Goal: Entertainment & Leisure: Consume media (video, audio)

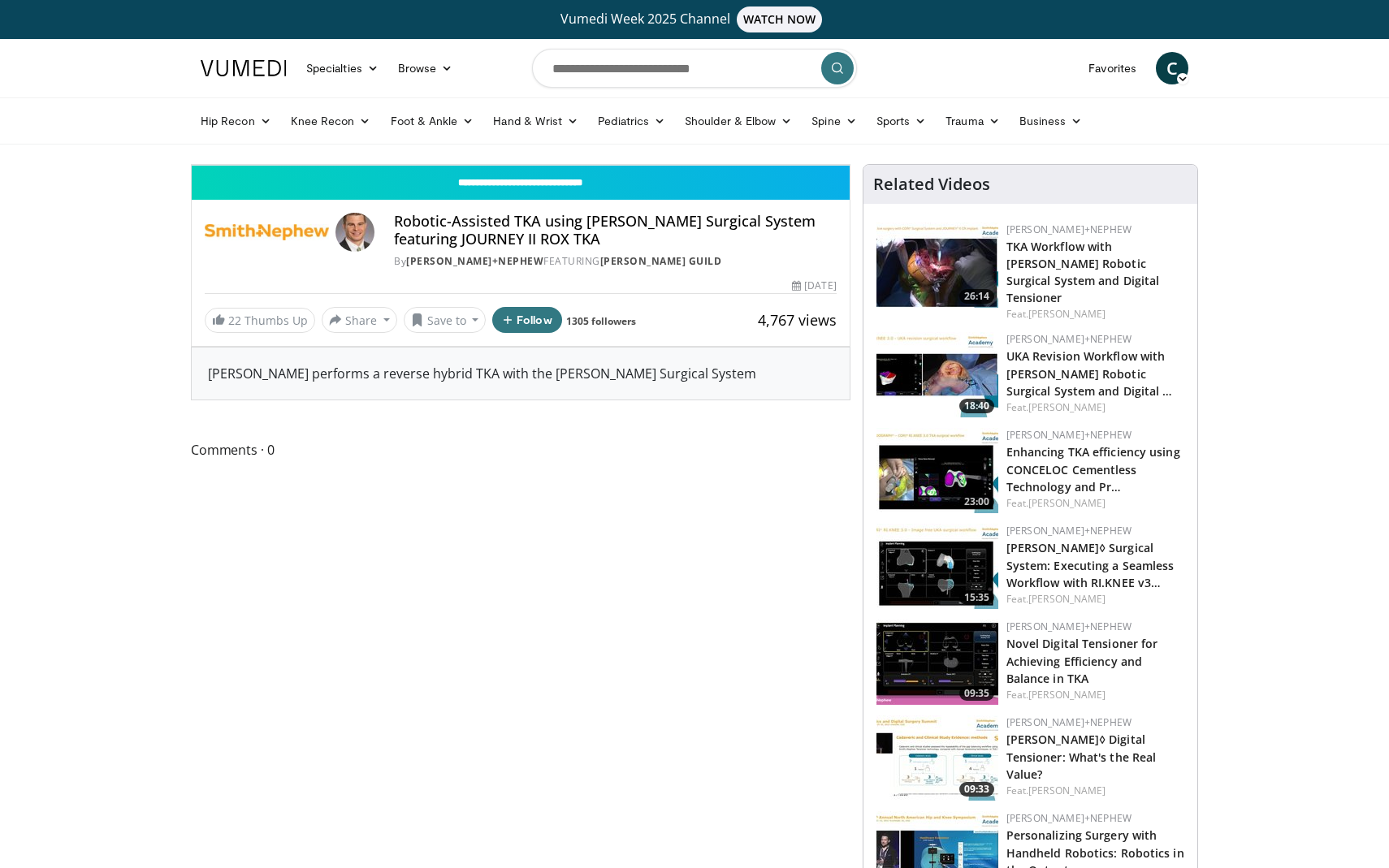
click at [544, 187] on icon "Video Player" at bounding box center [520, 165] width 46 height 46
click at [568, 165] on div "10 seconds Tap to unmute" at bounding box center [520, 165] width 658 height 0
click at [794, 165] on div "10 seconds Tap to unmute" at bounding box center [520, 165] width 658 height 0
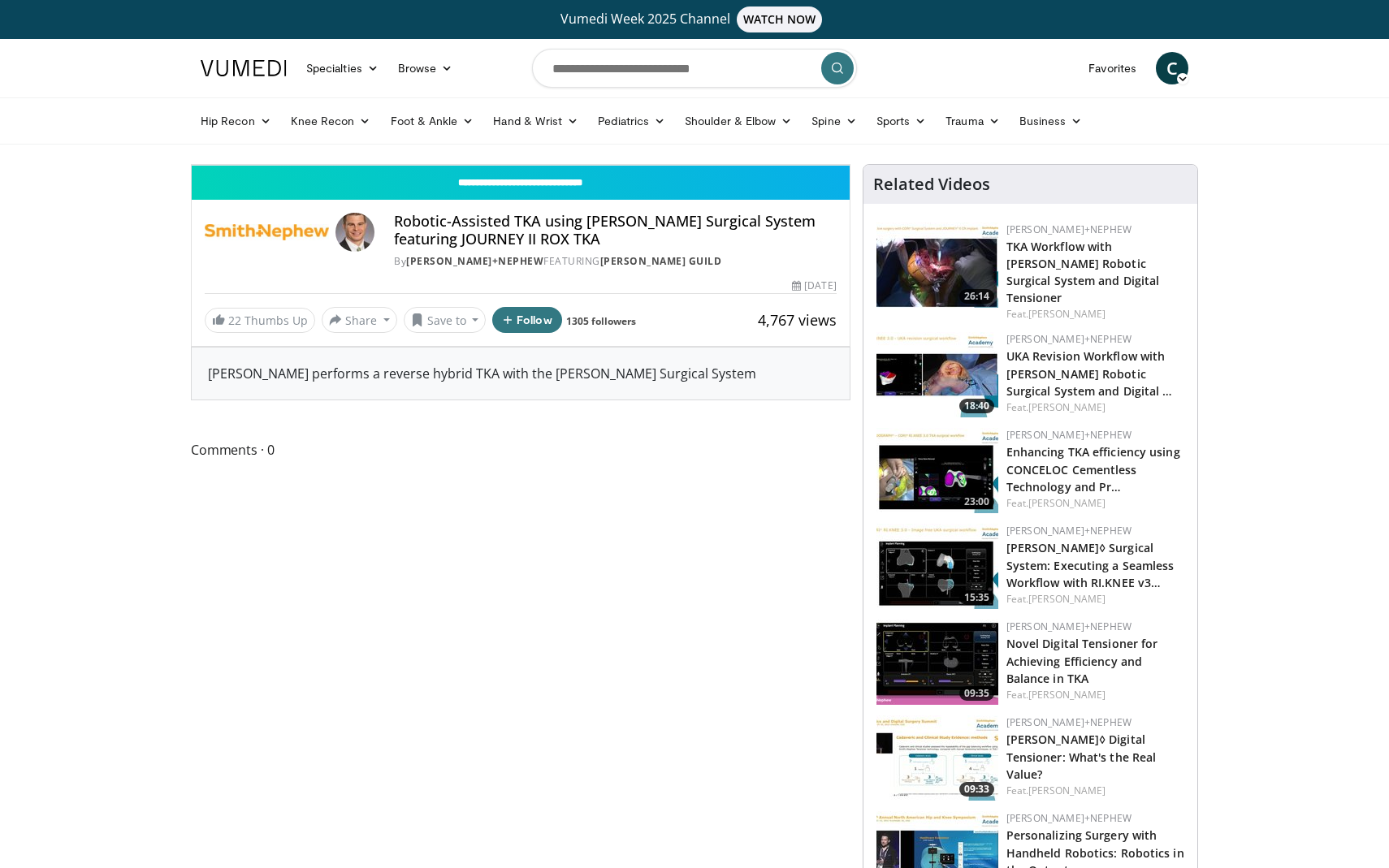
click at [794, 165] on div "10 seconds Tap to unmute" at bounding box center [520, 165] width 658 height 0
click at [708, 165] on div "10 seconds Tap to unmute" at bounding box center [520, 165] width 658 height 0
click at [742, 132] on div "Progress Bar" at bounding box center [743, 129] width 2 height 7
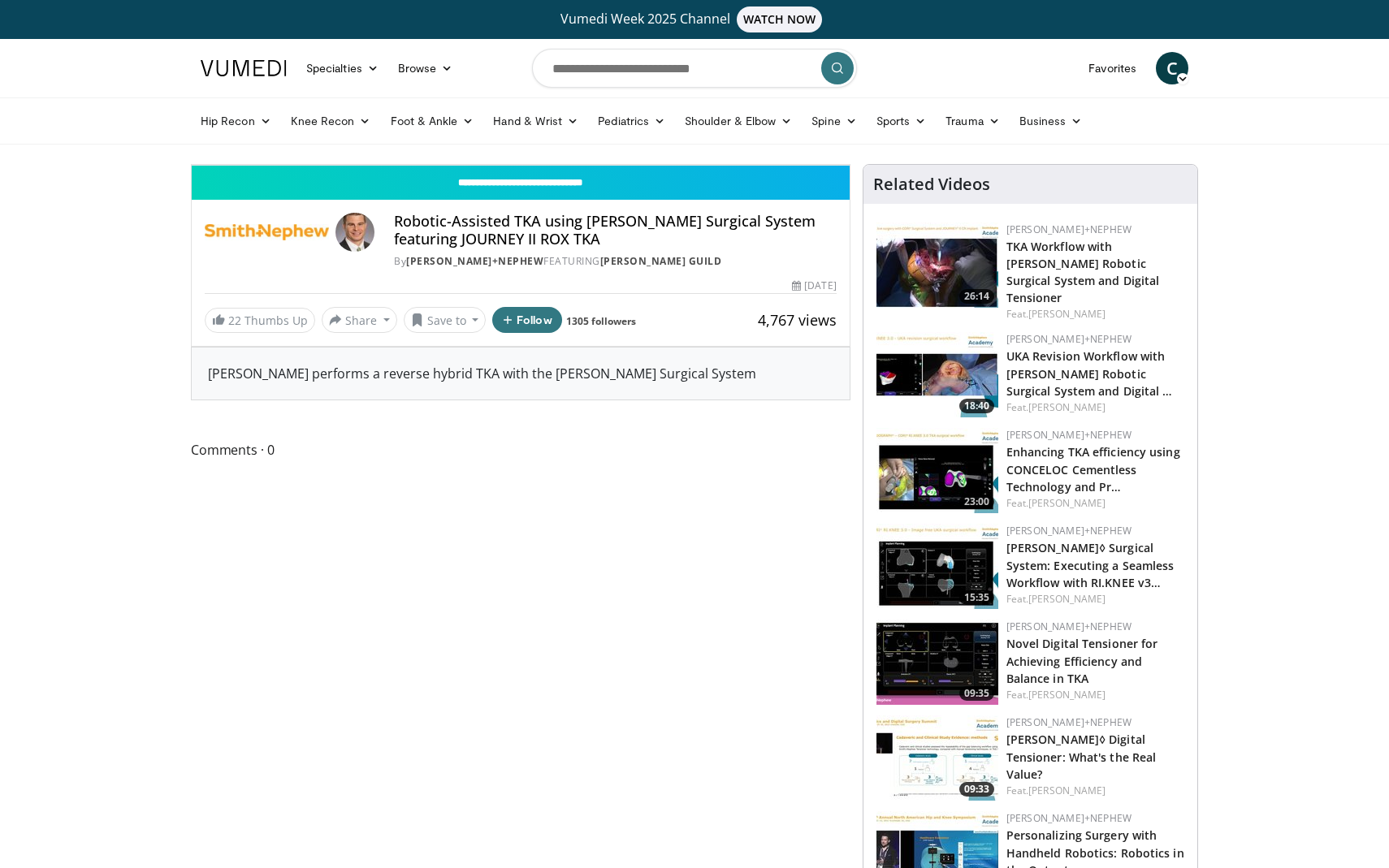
click at [860, 132] on div "Progress Bar" at bounding box center [861, 129] width 2 height 7
click at [691, 166] on video-js "**********" at bounding box center [520, 165] width 658 height 1
click at [821, 132] on div "Progress Bar" at bounding box center [822, 129] width 2 height 7
click at [603, 165] on div "Current Time 13:56 / Duration 30:45 Pause Skip Backward Skip Forward Mute 100% …" at bounding box center [520, 148] width 658 height 33
click at [595, 132] on div "Loaded : 48.78% 13:58 13:10" at bounding box center [520, 125] width 658 height 16
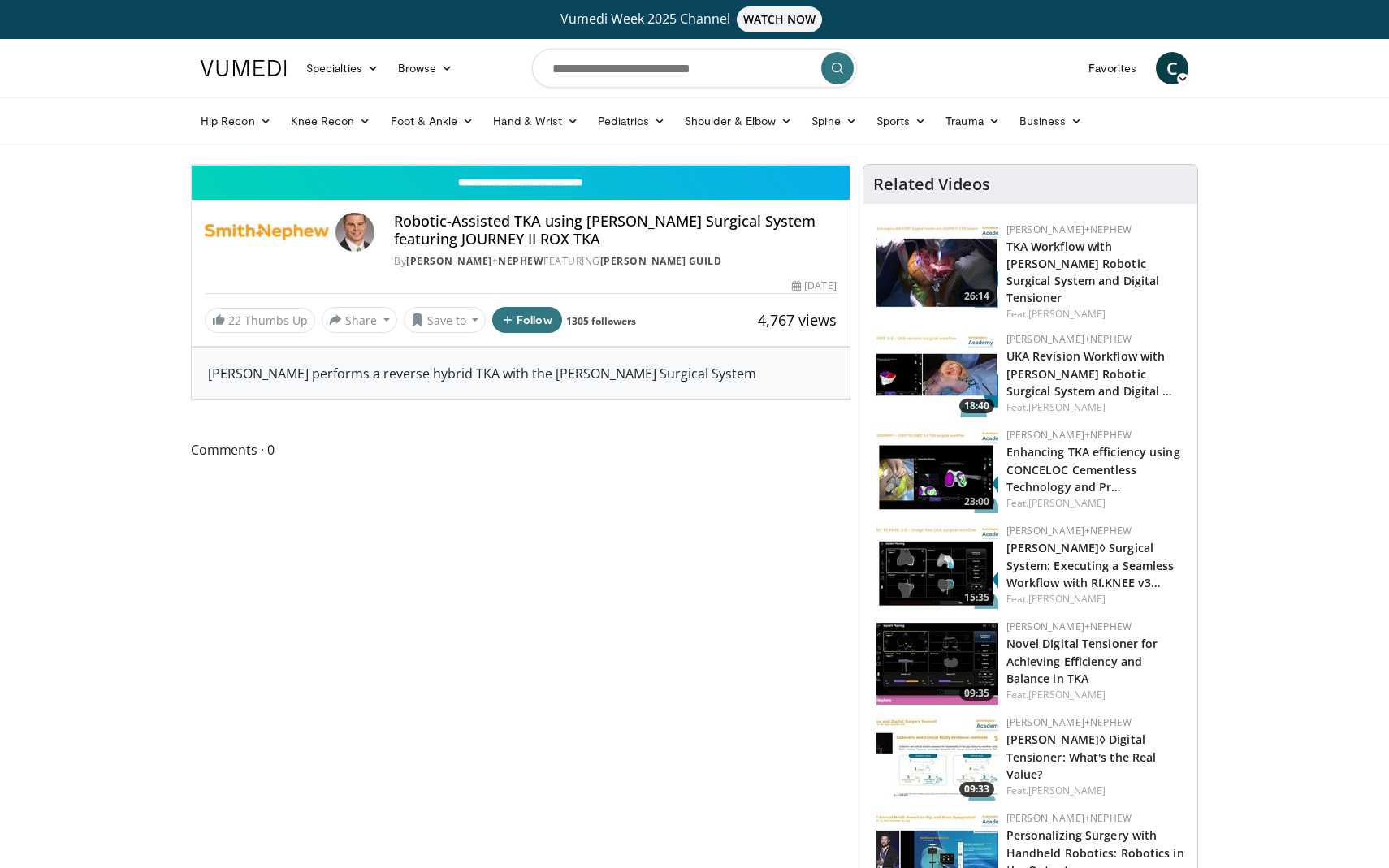
click at [592, 165] on div "10 seconds Tap to unmute" at bounding box center [520, 165] width 658 height 0
click at [754, 132] on div "Progress Bar" at bounding box center [755, 129] width 2 height 7
click at [745, 132] on div "Progress Bar" at bounding box center [746, 129] width 2 height 7
click at [717, 132] on div "Progress Bar" at bounding box center [718, 129] width 2 height 7
click at [685, 132] on div "Progress Bar" at bounding box center [686, 129] width 2 height 7
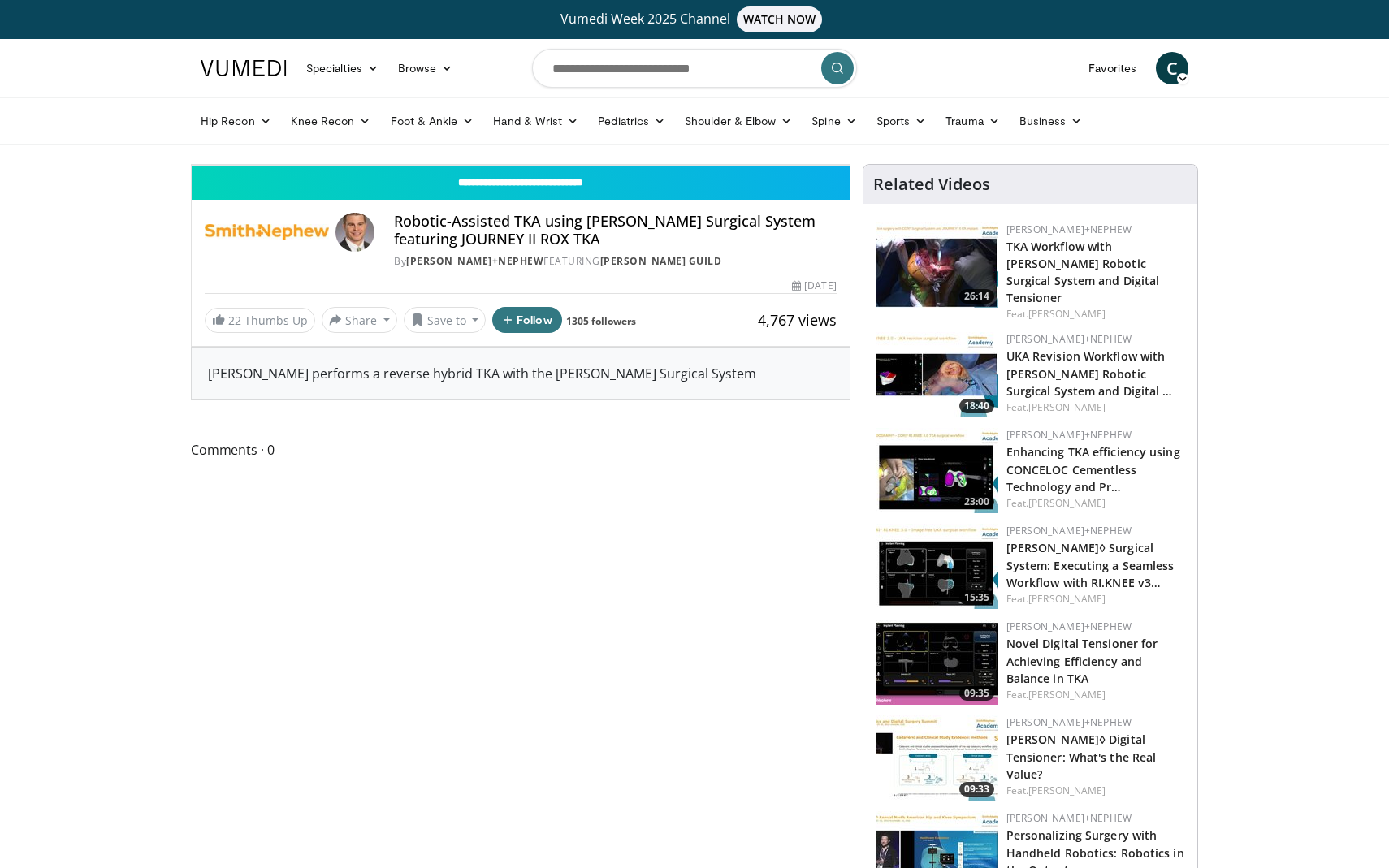
click at [424, 132] on div "10:54" at bounding box center [308, 129] width 233 height 7
click at [656, 132] on div "Progress Bar" at bounding box center [657, 129] width 2 height 7
click at [430, 165] on div "Current Time 10:16 / Duration 30:45 Play Skip Backward Skip Forward Mute 100% L…" at bounding box center [520, 148] width 658 height 33
click at [627, 132] on div "Progress Bar" at bounding box center [628, 129] width 2 height 7
click at [587, 132] on div "Progress Bar" at bounding box center [588, 129] width 2 height 7
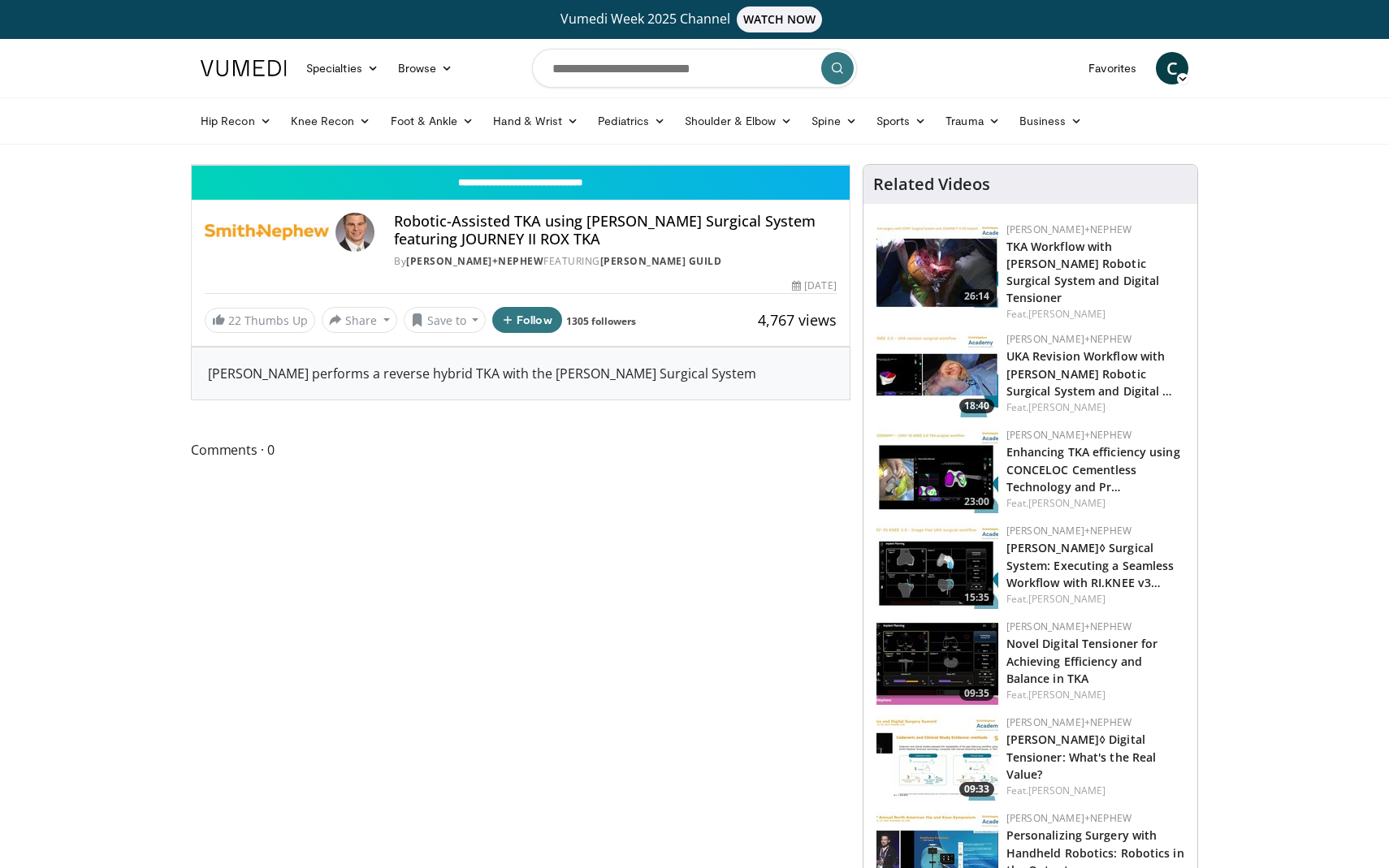
click at [727, 132] on div "Loaded : 31.72% 08:44 16:11" at bounding box center [520, 125] width 658 height 16
click at [950, 132] on div "Progress Bar" at bounding box center [951, 129] width 2 height 7
click at [971, 132] on div "Progress Bar" at bounding box center [972, 129] width 2 height 7
click at [992, 132] on div "Progress Bar" at bounding box center [993, 129] width 2 height 7
click at [967, 132] on div "Progress Bar" at bounding box center [968, 129] width 2 height 7
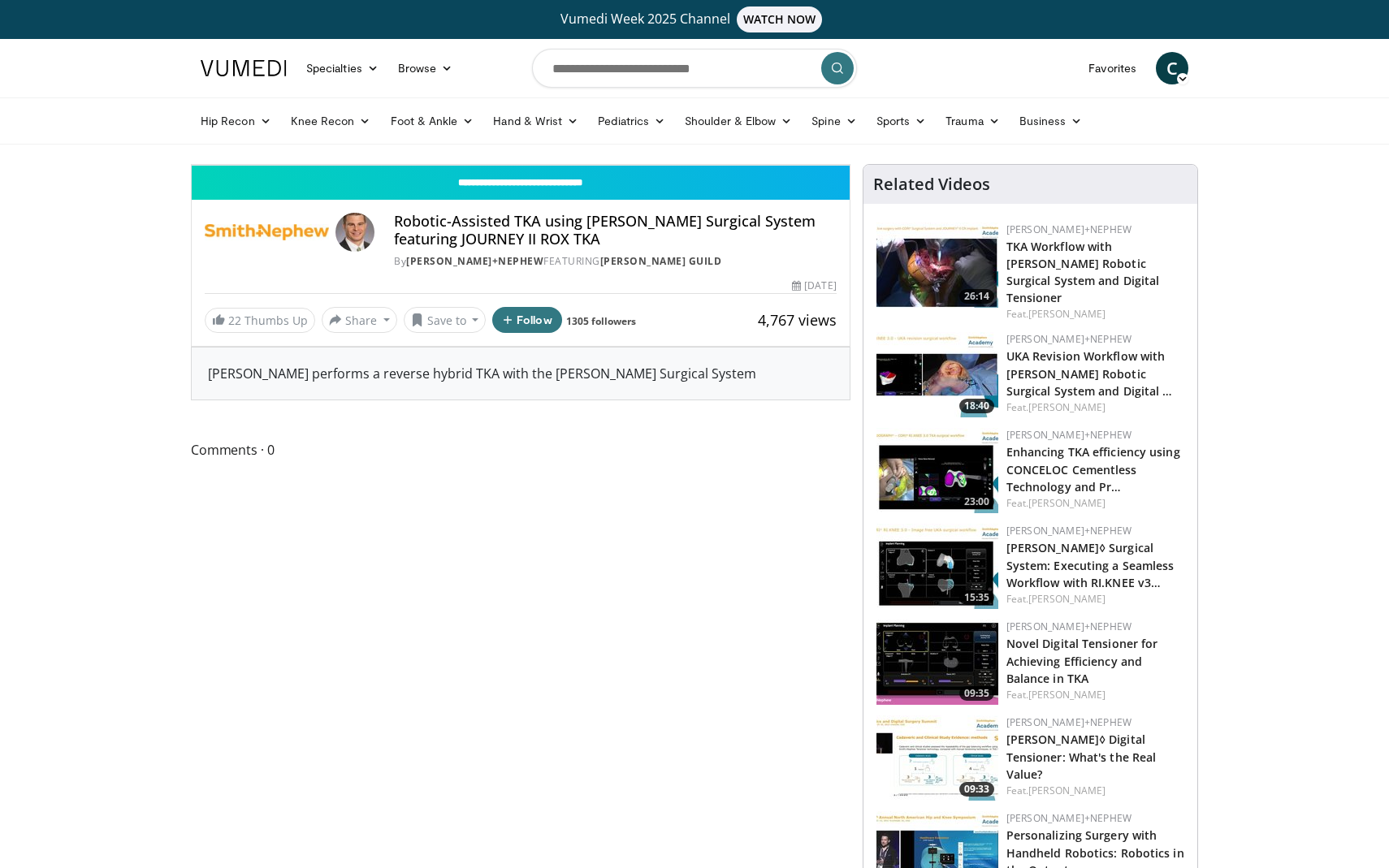
click at [942, 132] on div "Progress Bar" at bounding box center [943, 129] width 2 height 7
click at [961, 132] on div "Progress Bar" at bounding box center [962, 129] width 2 height 7
click at [709, 165] on div "10 seconds Tap to unmute" at bounding box center [520, 165] width 658 height 0
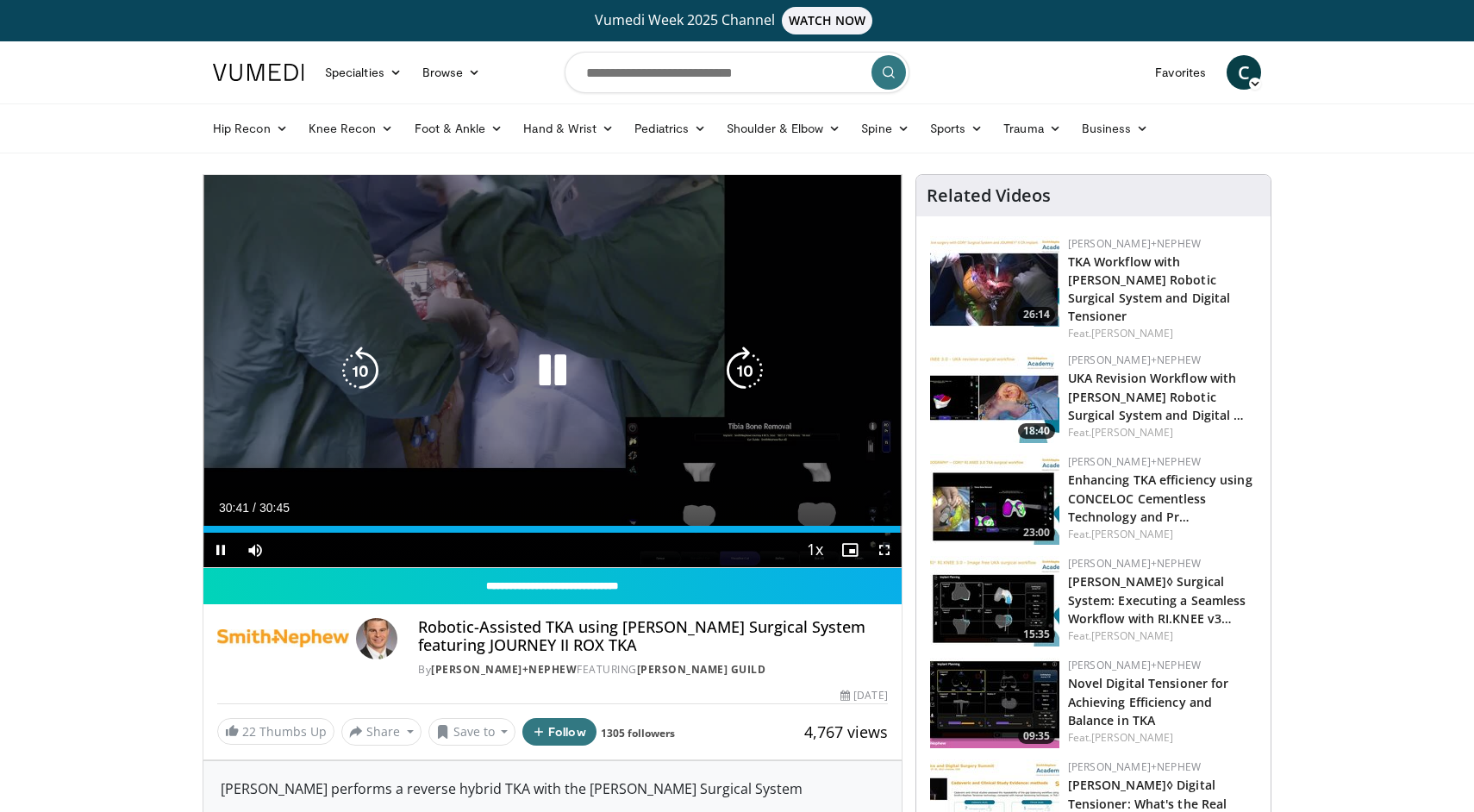
click at [666, 330] on div "10 seconds Tap to unmute" at bounding box center [552, 371] width 699 height 392
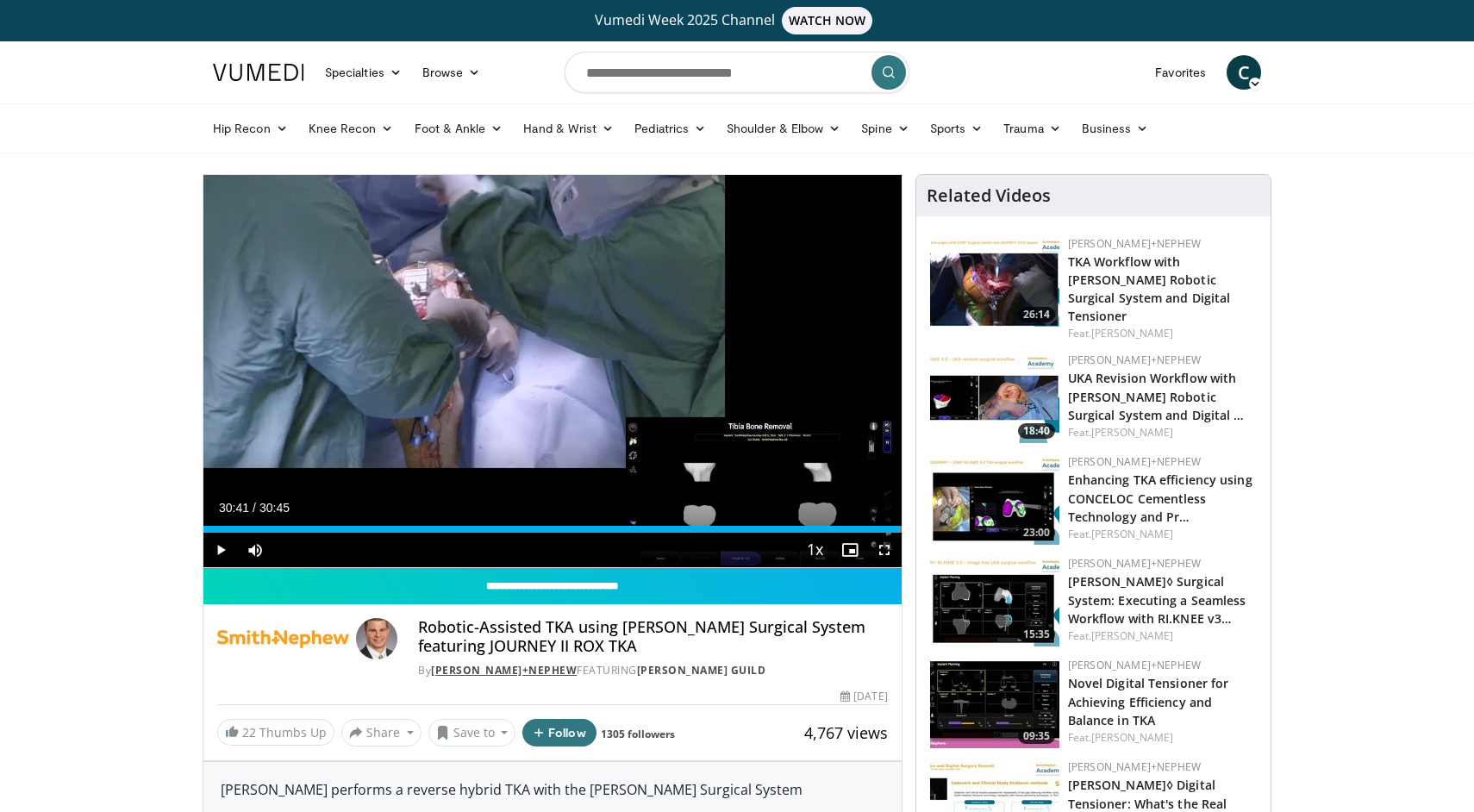
click at [473, 669] on link "[PERSON_NAME]+Nephew" at bounding box center [504, 670] width 146 height 15
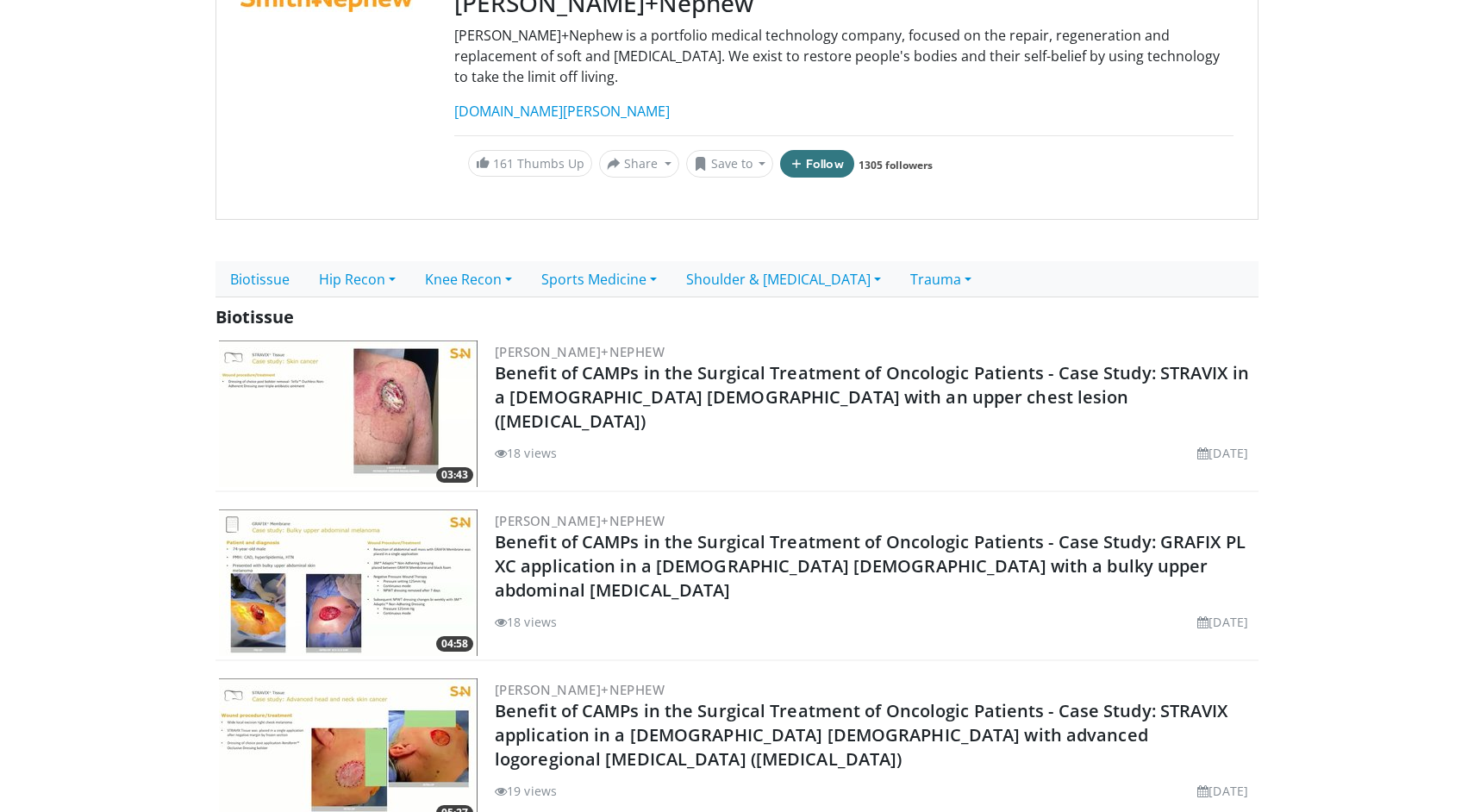
scroll to position [259, 0]
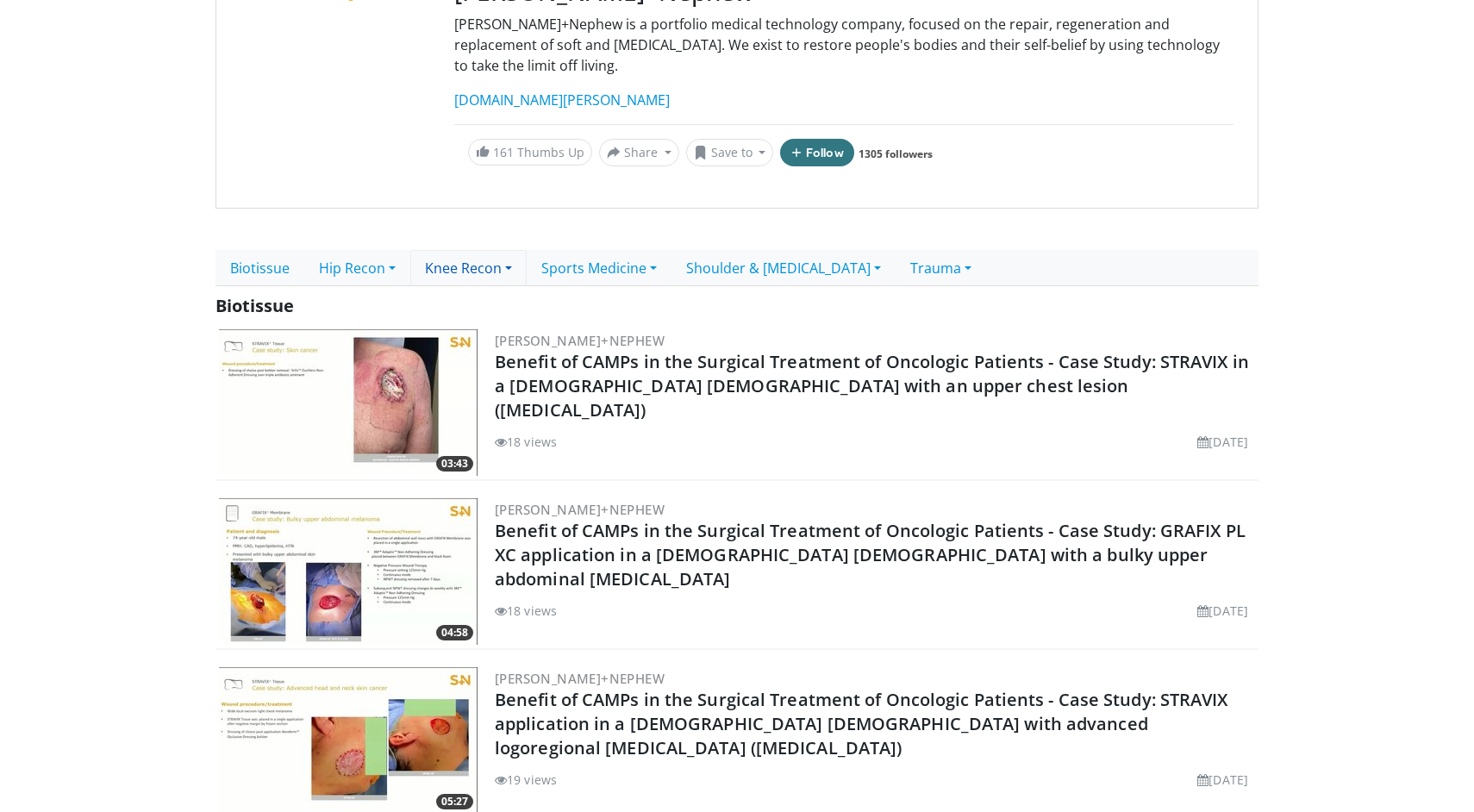
click at [488, 250] on link "Knee Recon" at bounding box center [468, 268] width 116 height 37
click at [478, 293] on link "Primary Knee" at bounding box center [479, 307] width 136 height 27
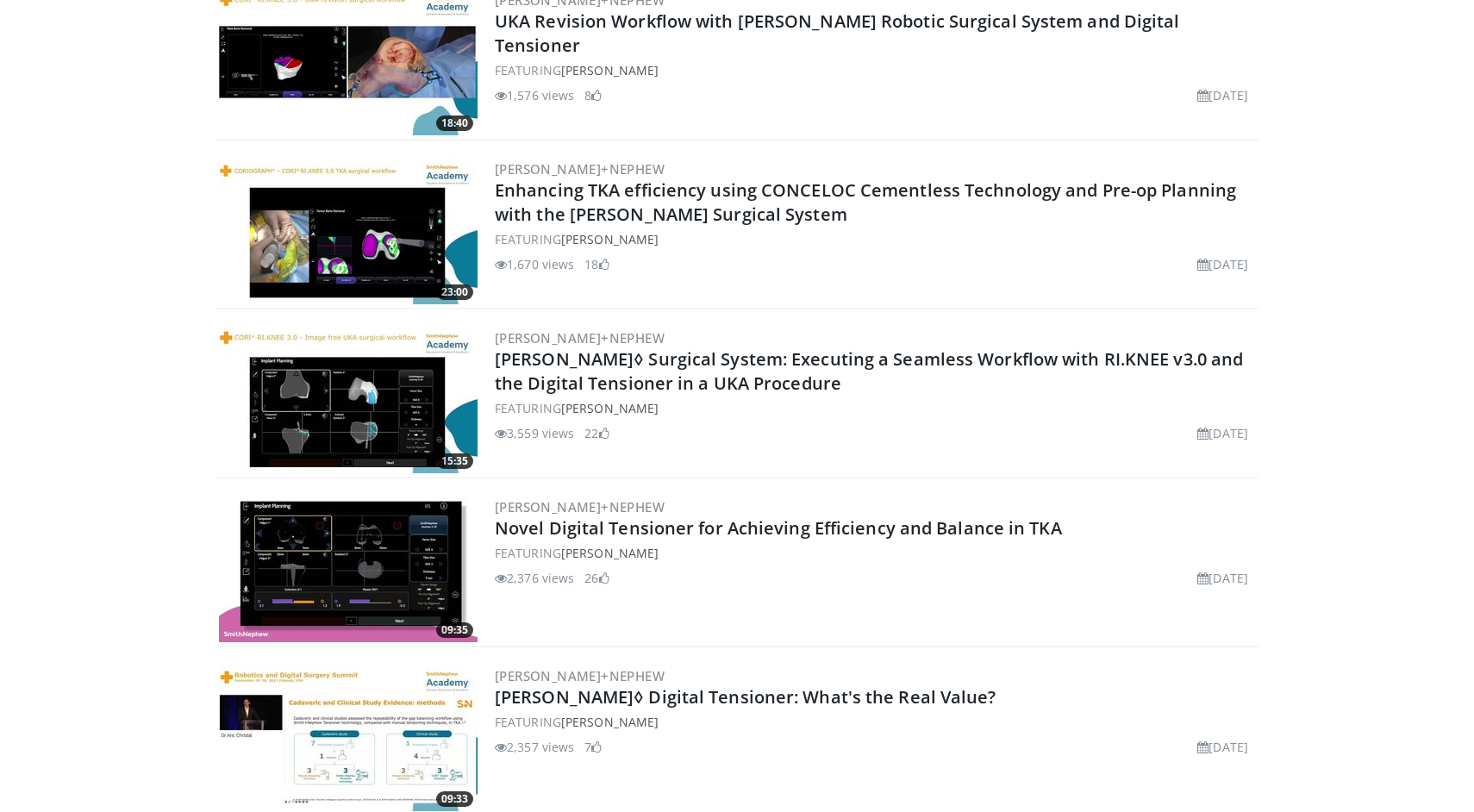
scroll to position [798, 0]
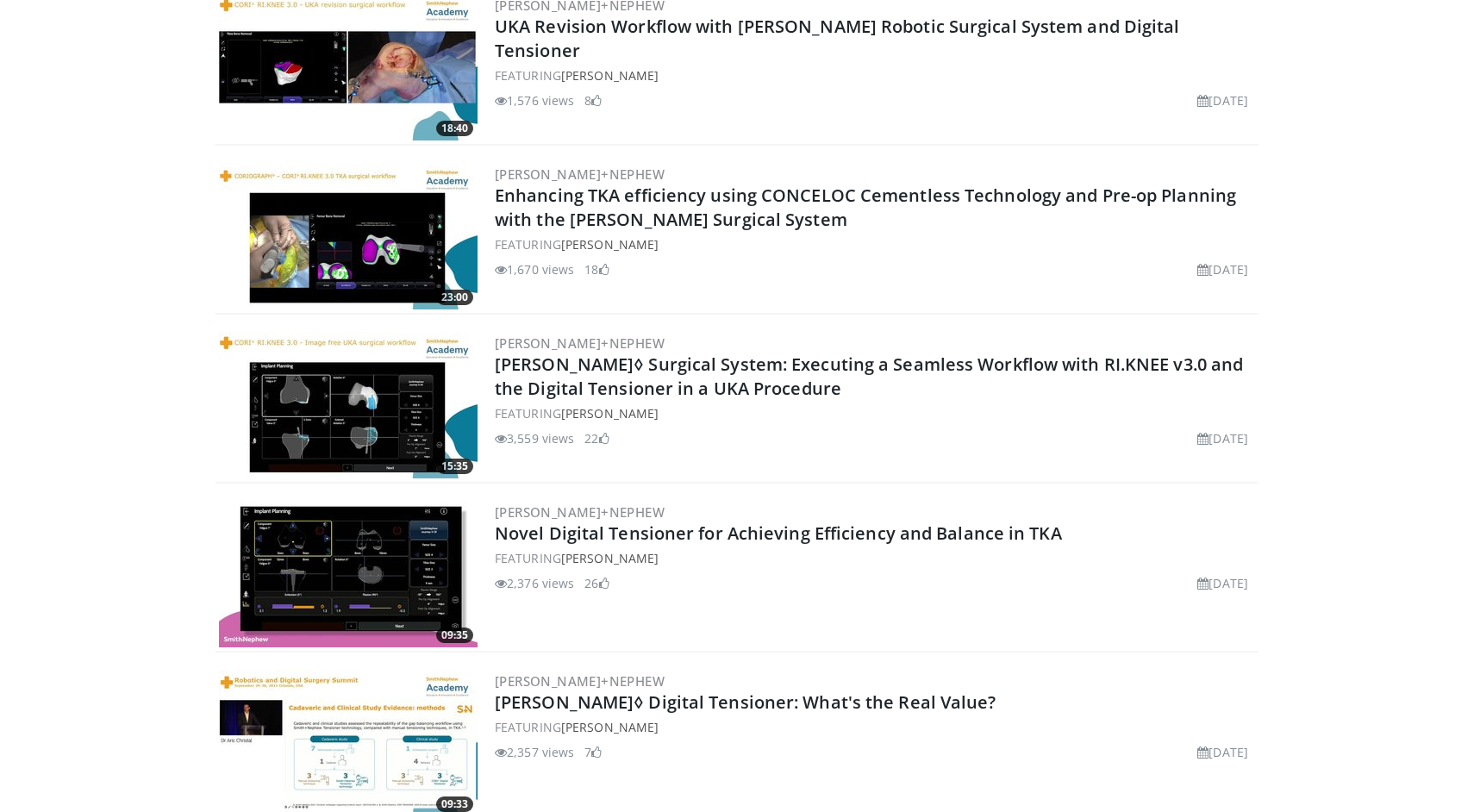
click at [358, 243] on img at bounding box center [348, 236] width 258 height 146
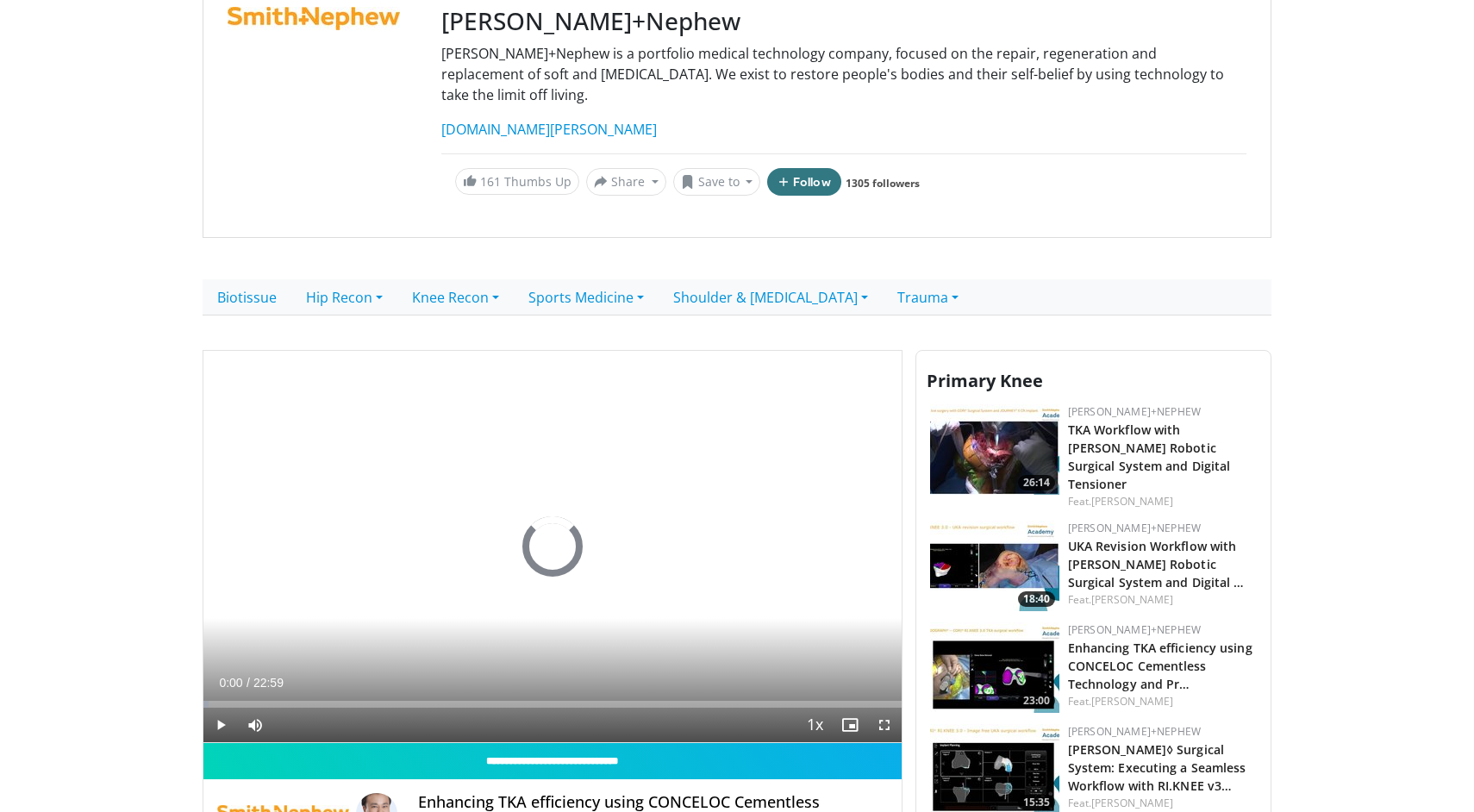
scroll to position [325, 0]
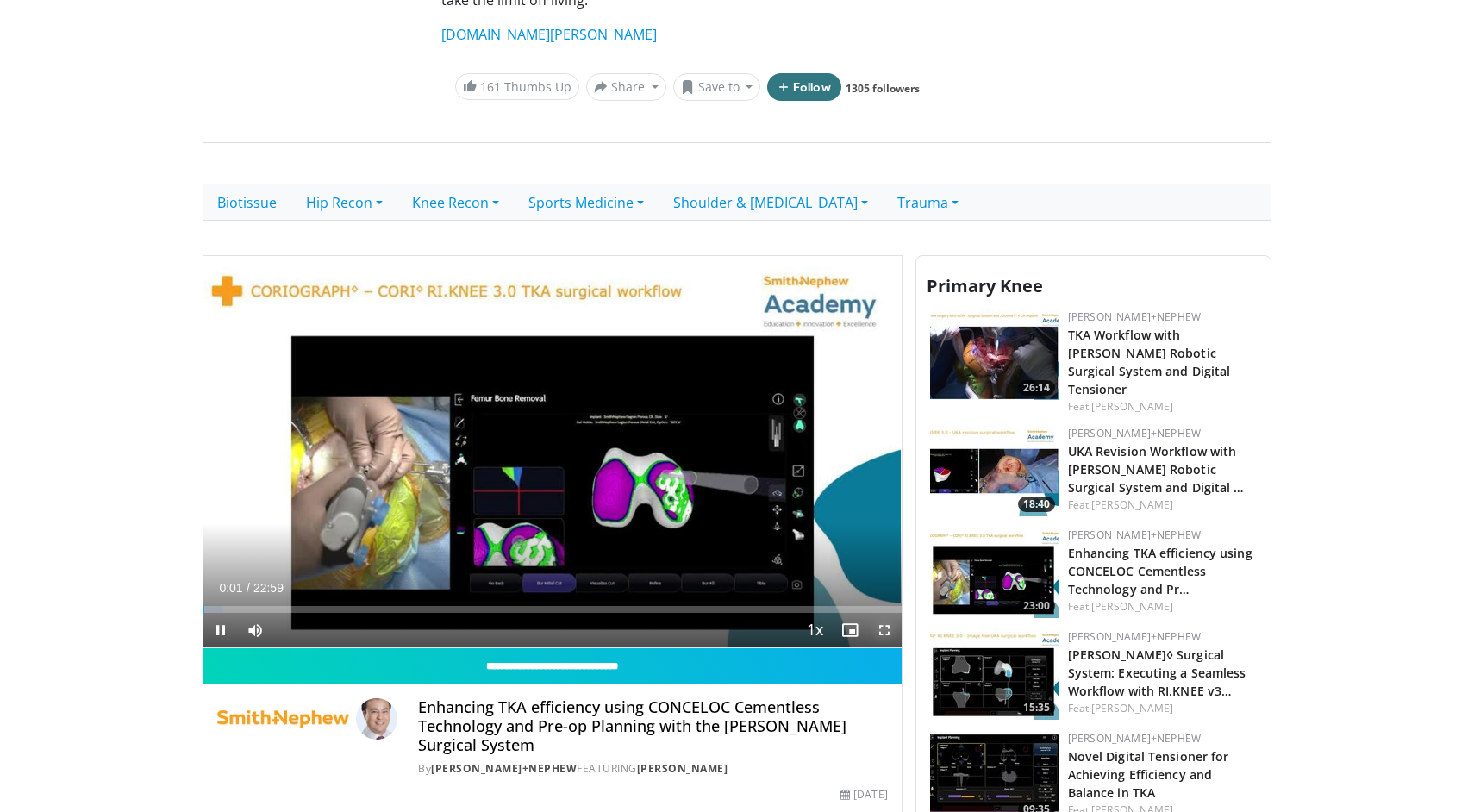
click at [893, 613] on span "Video Player" at bounding box center [884, 630] width 35 height 35
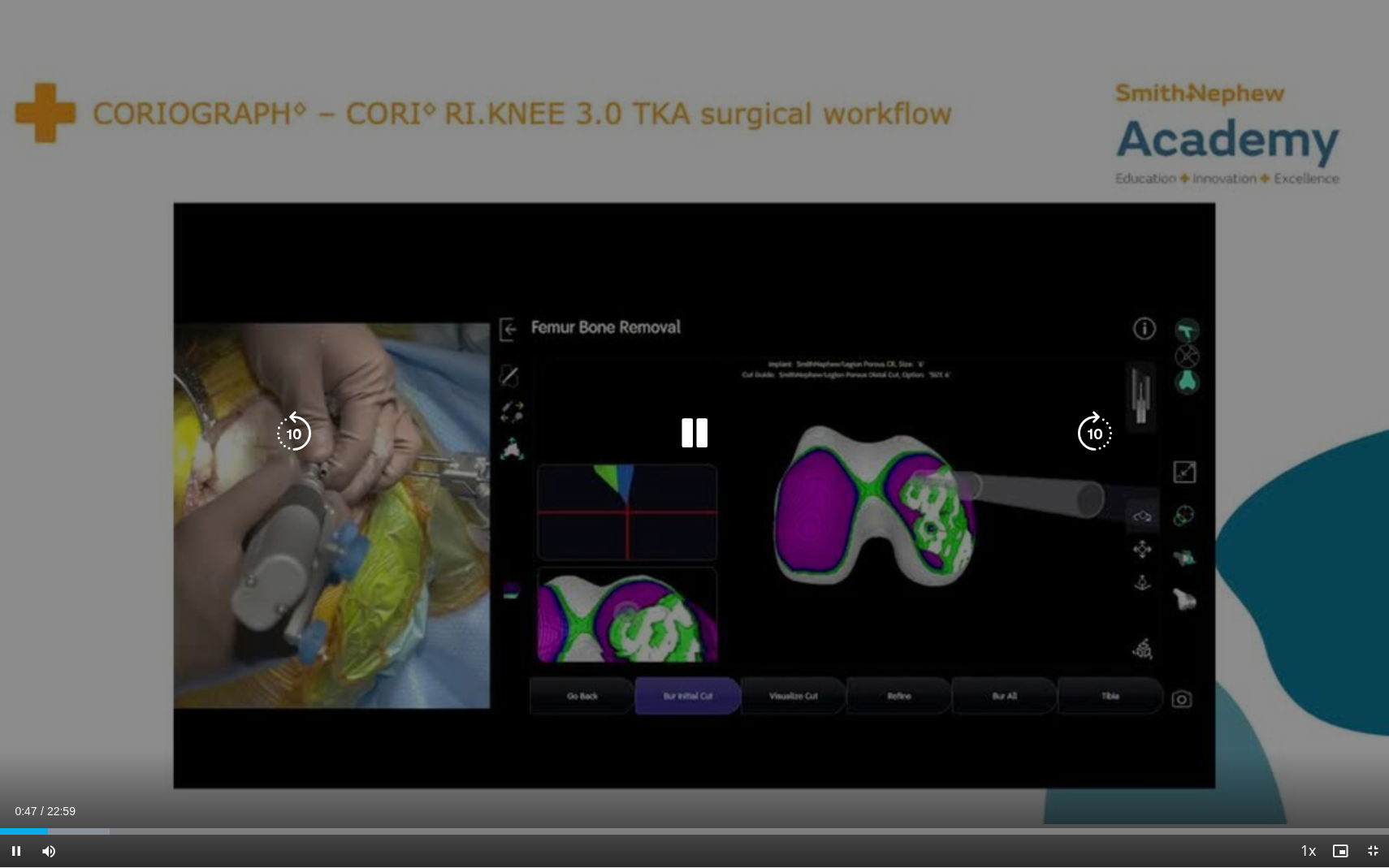
click at [695, 426] on icon "Video Player" at bounding box center [694, 433] width 46 height 46
click at [690, 433] on icon "Video Player" at bounding box center [694, 433] width 46 height 46
click at [666, 272] on div "10 seconds Tap to unmute" at bounding box center [694, 433] width 1389 height 867
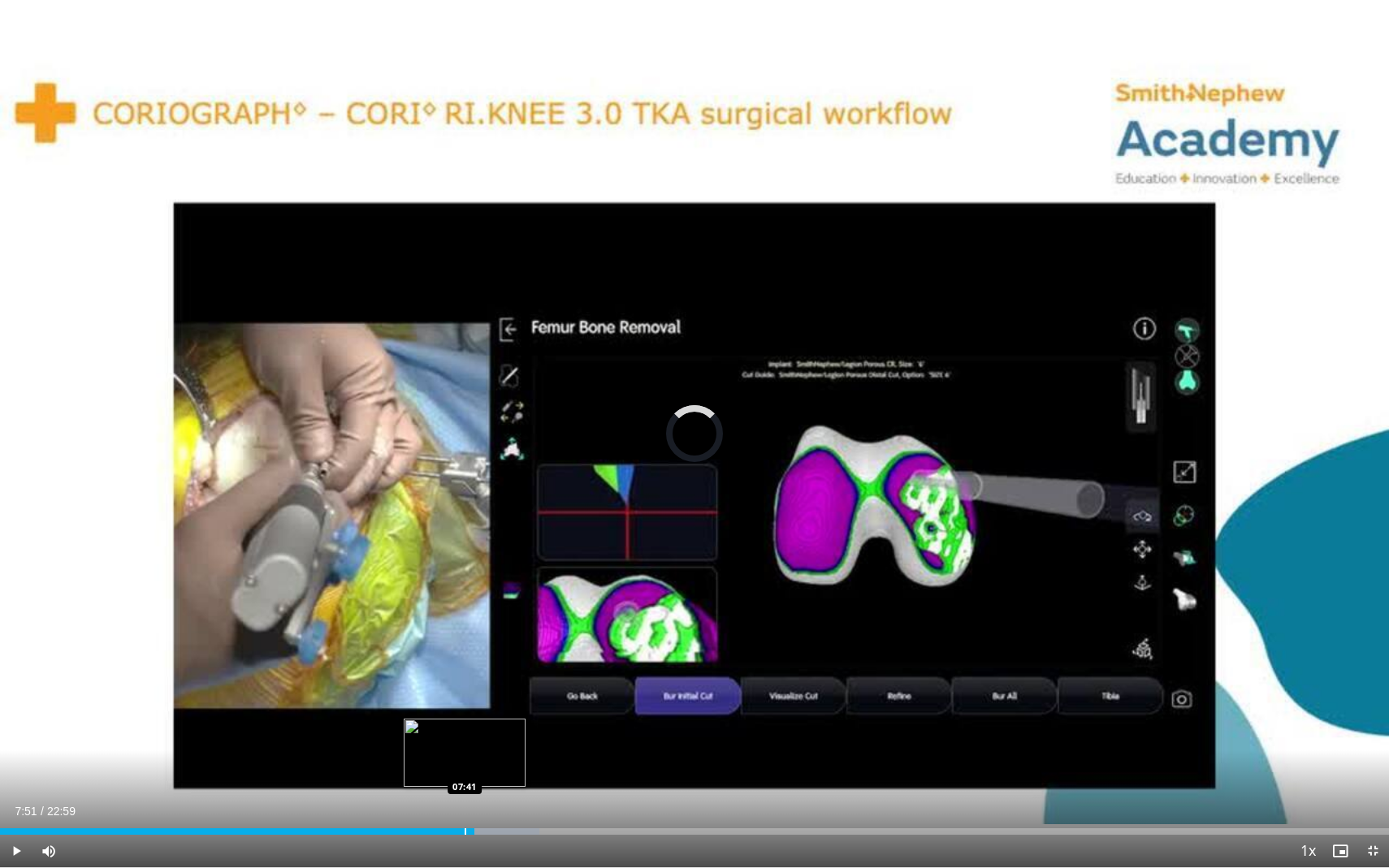
click at [464, 764] on div "Progress Bar" at bounding box center [465, 832] width 2 height 7
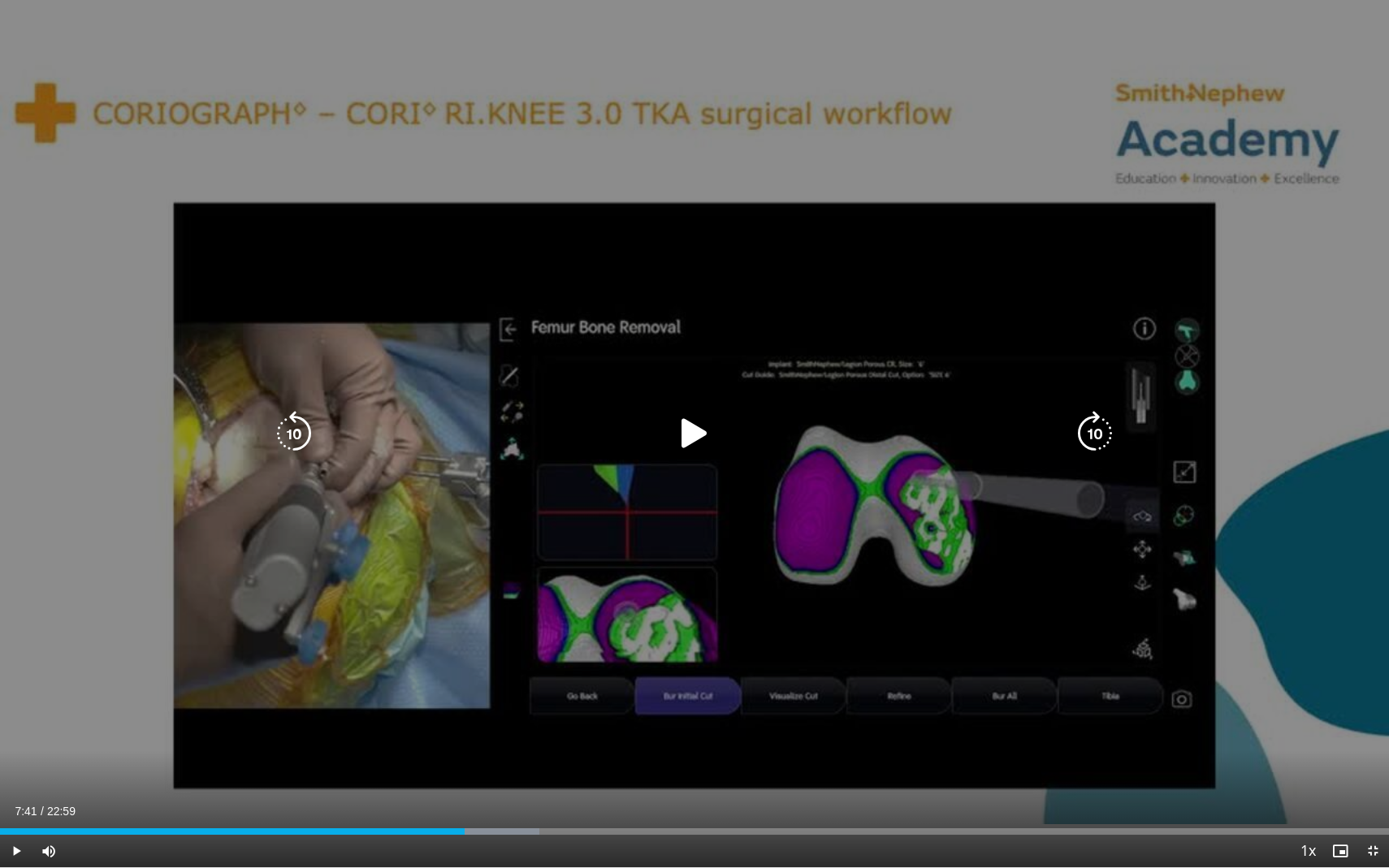
click at [456, 679] on div "10 seconds Tap to unmute" at bounding box center [694, 433] width 1389 height 867
click at [588, 412] on div "10 seconds Tap to unmute" at bounding box center [694, 433] width 1389 height 867
click at [839, 393] on div "10 seconds Tap to unmute" at bounding box center [694, 433] width 1389 height 867
